Goal: Transaction & Acquisition: Subscribe to service/newsletter

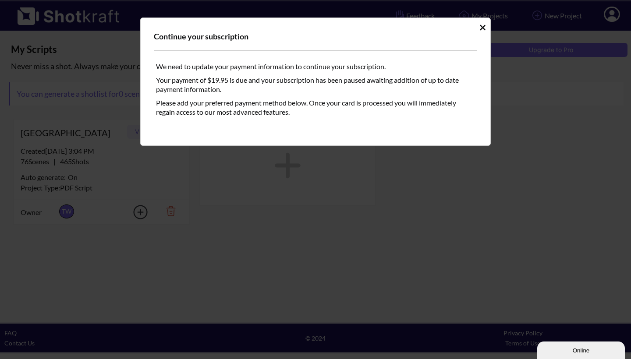
click at [482, 27] on icon "Idle Modal" at bounding box center [483, 28] width 6 height 6
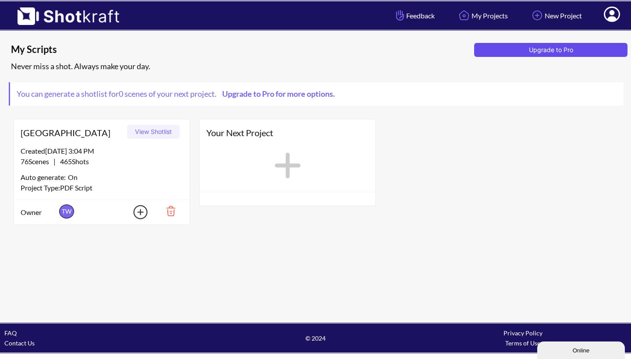
click at [557, 50] on button "Upgrade to Pro" at bounding box center [550, 50] width 153 height 14
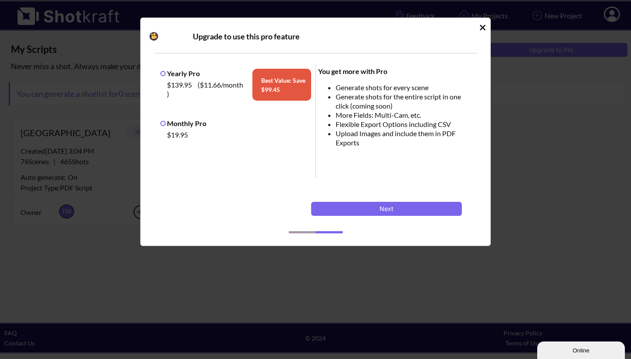
click at [164, 125] on label "Monthly Pro" at bounding box center [183, 123] width 46 height 8
click at [380, 208] on button "Next" at bounding box center [386, 209] width 151 height 14
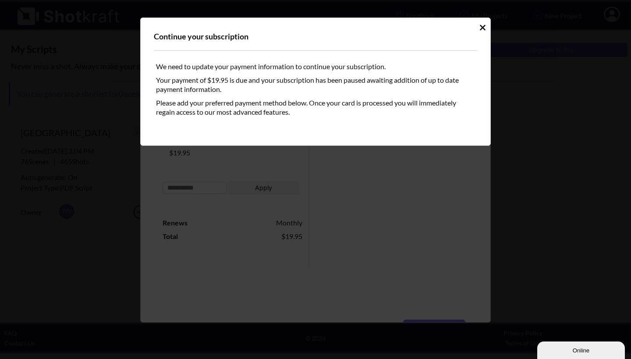
click at [481, 27] on icon "Idle Modal" at bounding box center [483, 28] width 6 height 6
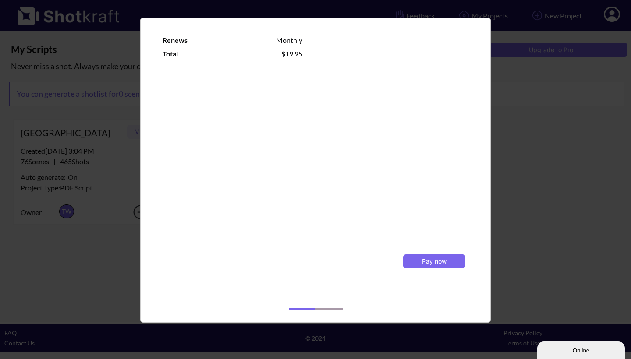
scroll to position [183, 0]
click at [427, 261] on span "Pay now" at bounding box center [434, 261] width 25 height 7
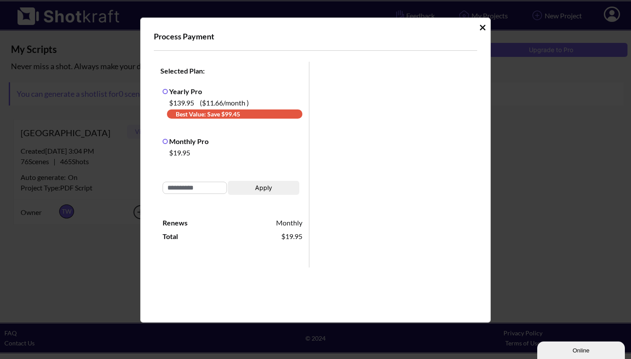
scroll to position [0, 0]
click at [480, 29] on icon "Idle Modal" at bounding box center [483, 28] width 6 height 6
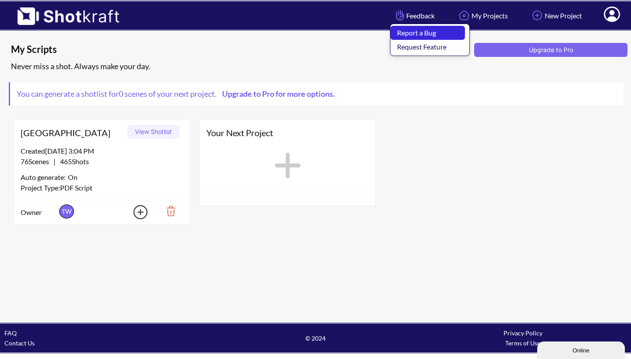
click at [409, 30] on link "Report a Bug" at bounding box center [428, 33] width 75 height 14
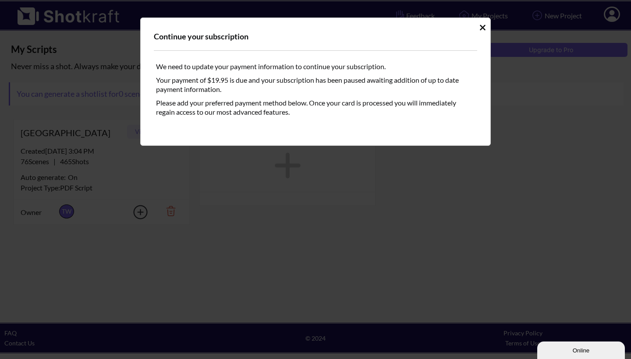
click at [481, 26] on icon "Idle Modal" at bounding box center [483, 28] width 6 height 6
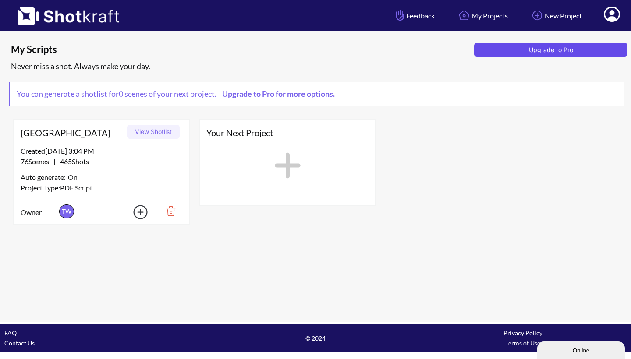
click at [537, 50] on button "Upgrade to Pro" at bounding box center [550, 50] width 153 height 14
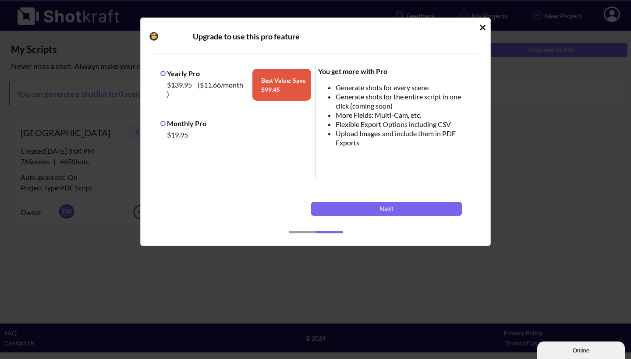
click at [165, 123] on label "Monthly Pro" at bounding box center [183, 123] width 46 height 8
click at [392, 206] on button "Next" at bounding box center [386, 209] width 151 height 14
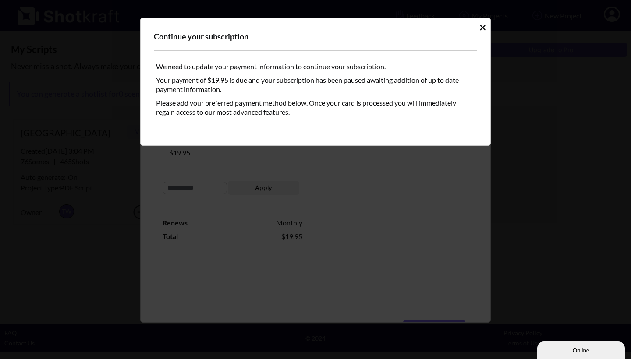
click at [482, 27] on icon "Idle Modal" at bounding box center [483, 28] width 6 height 6
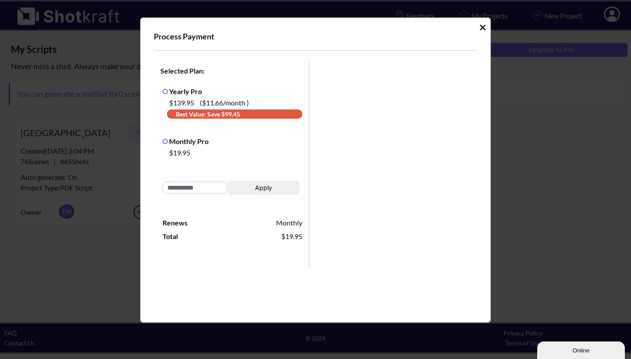
scroll to position [182, 0]
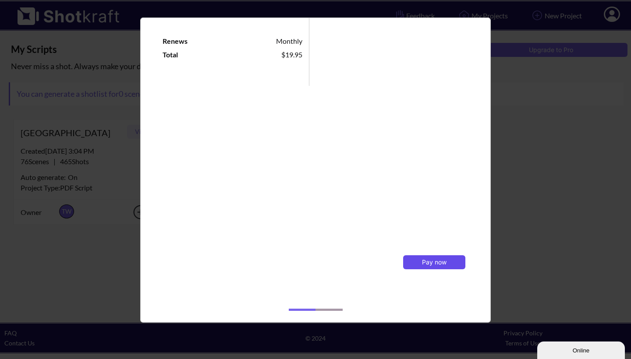
click at [429, 261] on span "Pay now" at bounding box center [434, 262] width 25 height 7
click at [515, 108] on div "Process Payment Selected Plan: Yearly Pro $139.95 ( $11.66 /month ) Best Value:…" at bounding box center [315, 179] width 631 height 359
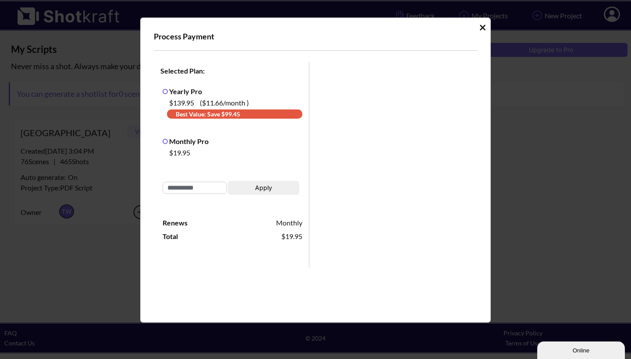
scroll to position [0, 0]
click at [480, 28] on icon "Idle Modal" at bounding box center [483, 27] width 7 height 9
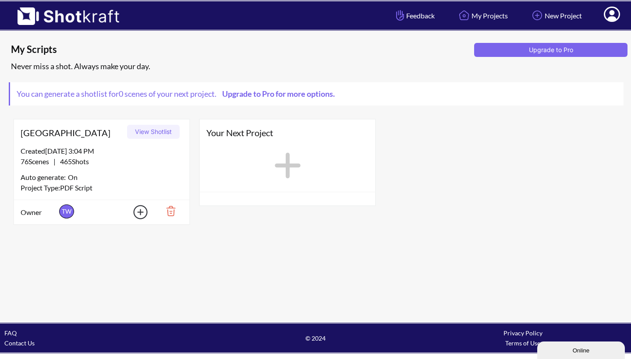
click at [100, 16] on img at bounding box center [64, 13] width 128 height 24
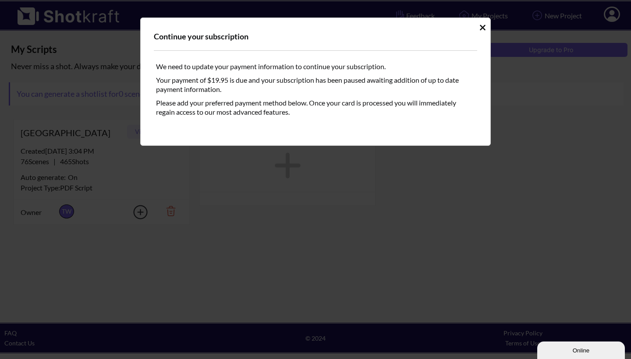
click at [481, 26] on icon "Idle Modal" at bounding box center [483, 28] width 6 height 6
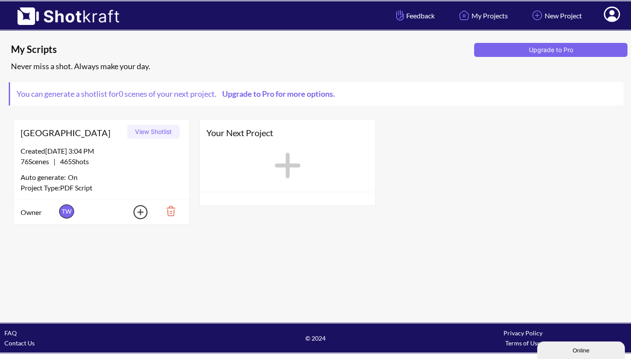
click at [612, 13] on icon at bounding box center [612, 15] width 9 height 11
click at [588, 28] on link "My Profile" at bounding box center [588, 32] width 73 height 14
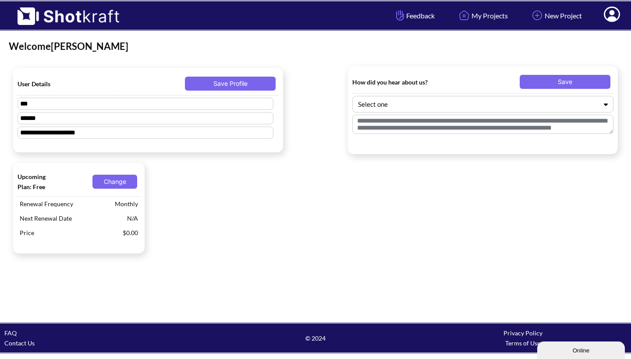
type textarea "*********"
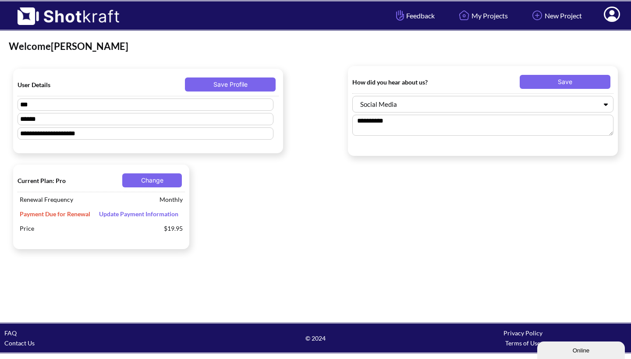
click at [146, 214] on span "Update Payment Information" at bounding box center [139, 213] width 88 height 7
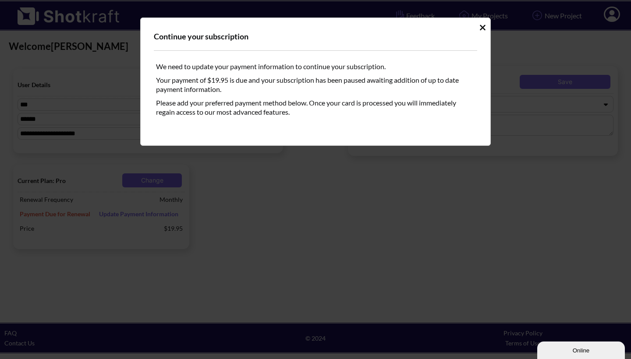
click at [482, 27] on icon "Idle Modal" at bounding box center [483, 28] width 6 height 6
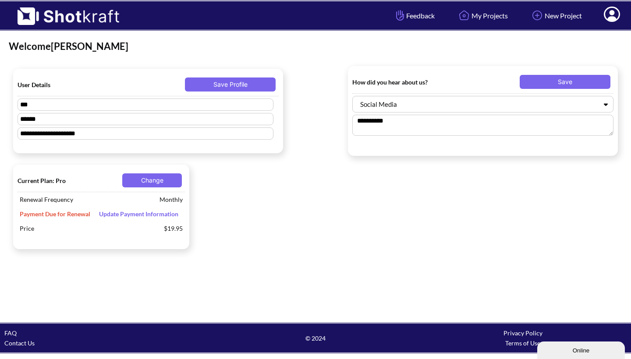
click at [157, 214] on span "Update Payment Information" at bounding box center [139, 213] width 88 height 7
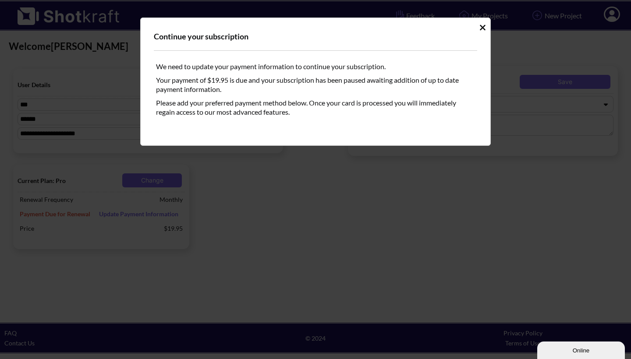
click at [483, 27] on icon "Idle Modal" at bounding box center [483, 28] width 6 height 6
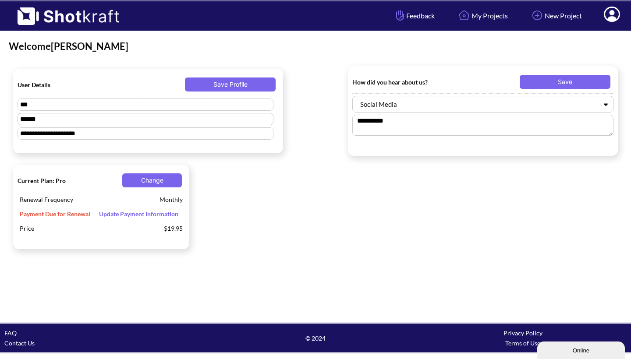
click at [563, 348] on div "Online" at bounding box center [581, 351] width 75 height 7
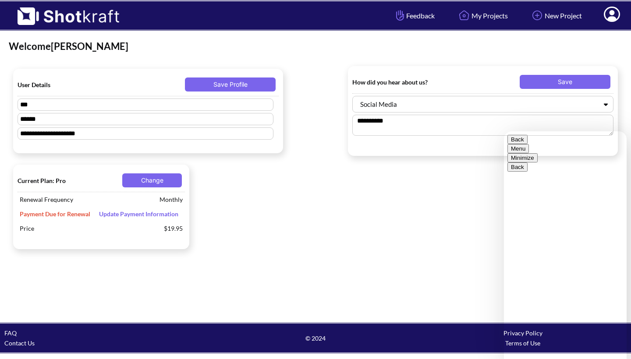
type textarea "**********"
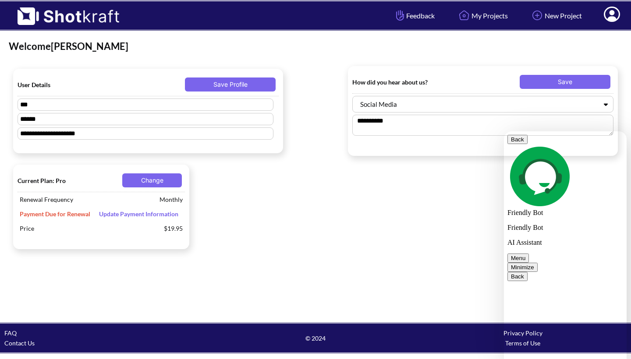
click at [529, 254] on button "Menu" at bounding box center [518, 258] width 21 height 9
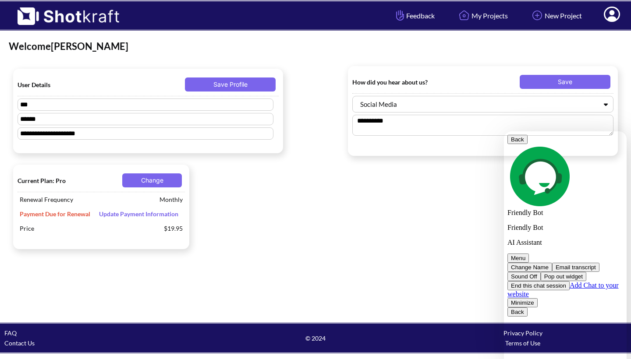
click at [563, 281] on button "End this chat session" at bounding box center [539, 285] width 62 height 9
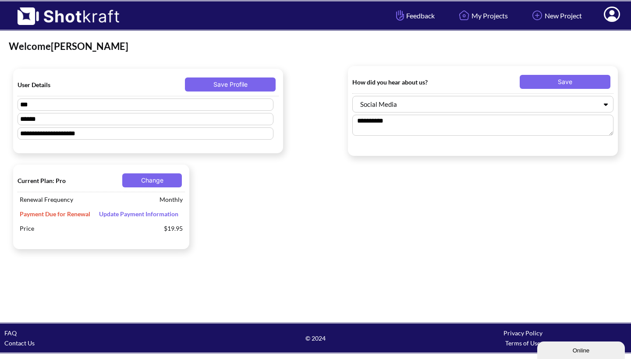
click at [66, 19] on img at bounding box center [64, 13] width 128 height 24
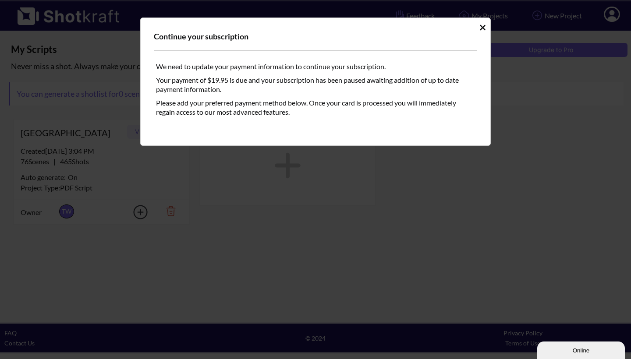
click at [66, 19] on div "Continue your subscription We need to update your payment information to contin…" at bounding box center [315, 179] width 631 height 359
click at [484, 27] on icon "Idle Modal" at bounding box center [483, 28] width 6 height 6
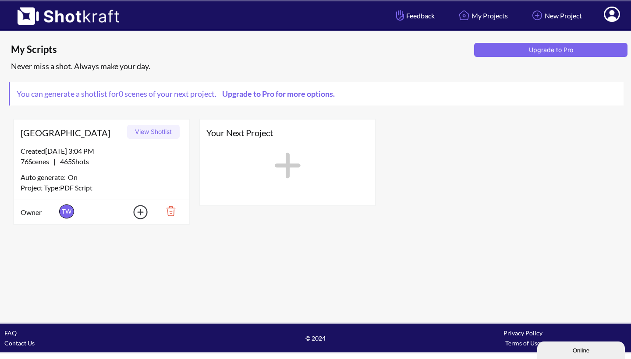
click at [28, 342] on link "Contact Us" at bounding box center [19, 343] width 30 height 7
